Goal: Task Accomplishment & Management: Manage account settings

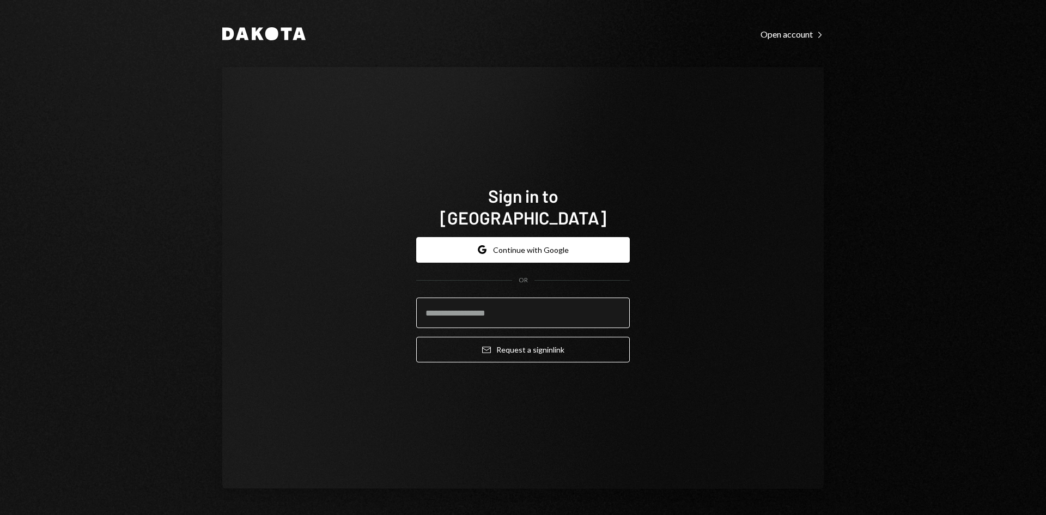
click at [512, 298] on input "email" at bounding box center [522, 312] width 213 height 30
type input "**********"
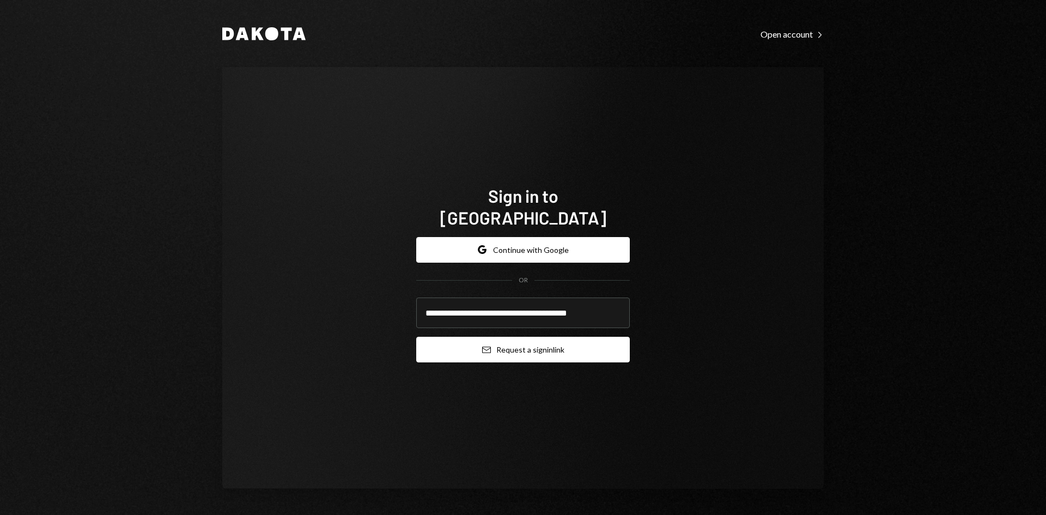
click at [535, 337] on button "Email Request a sign in link" at bounding box center [522, 350] width 213 height 26
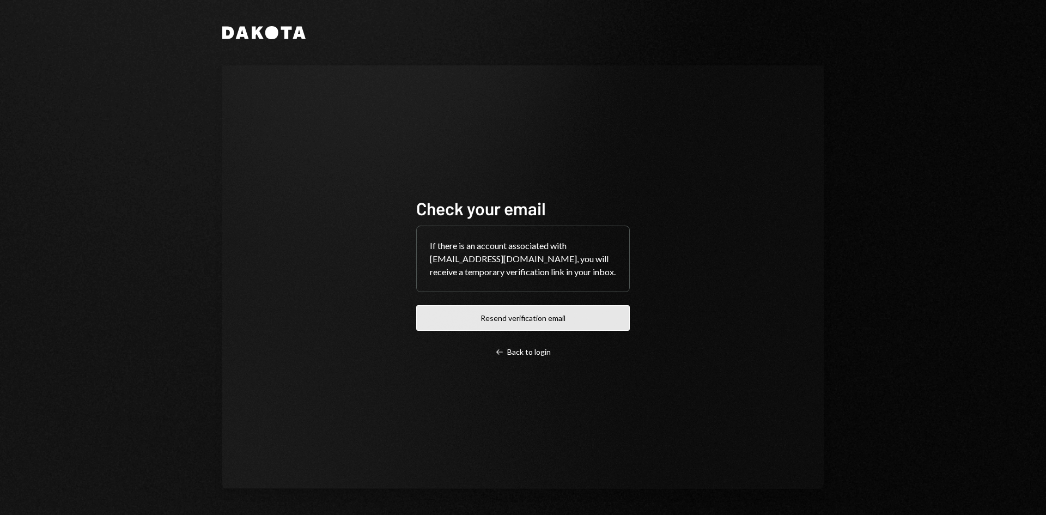
click at [586, 318] on button "Resend verification email" at bounding box center [522, 318] width 213 height 26
